Goal: Task Accomplishment & Management: Manage account settings

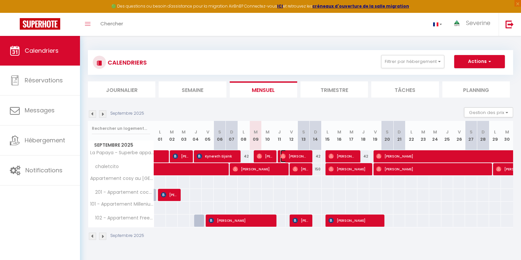
click at [302, 153] on span "[PERSON_NAME]" at bounding box center [294, 156] width 28 height 12
select select "OK"
select select "0"
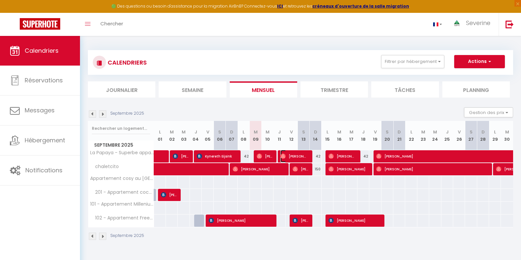
select select "1"
select select
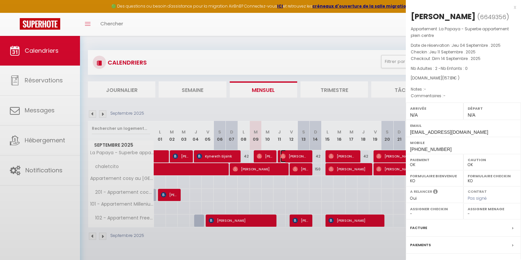
select select "41946"
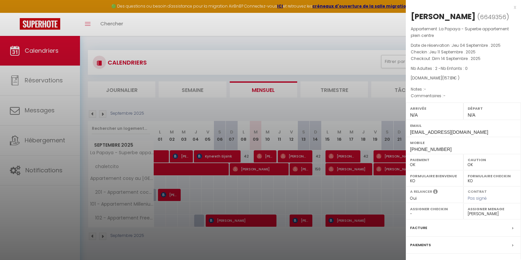
click at [263, 156] on div at bounding box center [260, 130] width 521 height 260
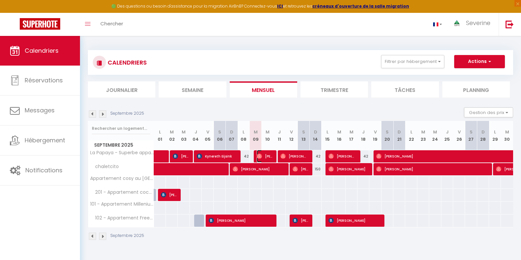
click at [265, 156] on span "[PERSON_NAME]" at bounding box center [265, 156] width 16 height 12
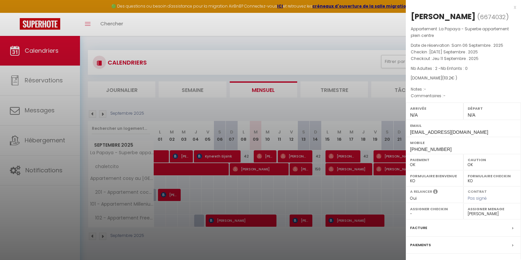
click at [262, 200] on div at bounding box center [260, 130] width 521 height 260
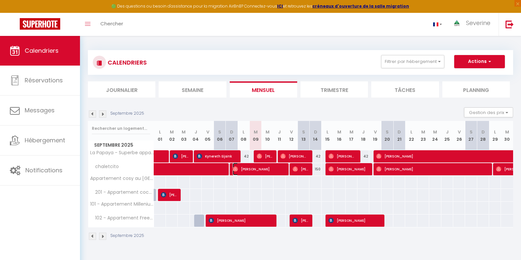
click at [273, 172] on span "[PERSON_NAME]" at bounding box center [258, 168] width 51 height 12
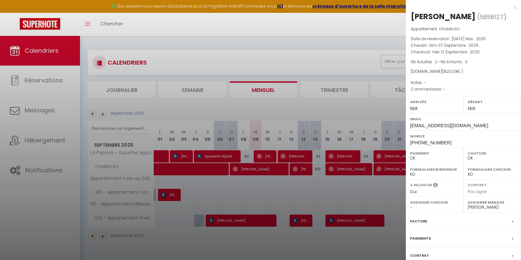
click at [305, 221] on div at bounding box center [260, 130] width 521 height 260
